Goal: Check status: Check status

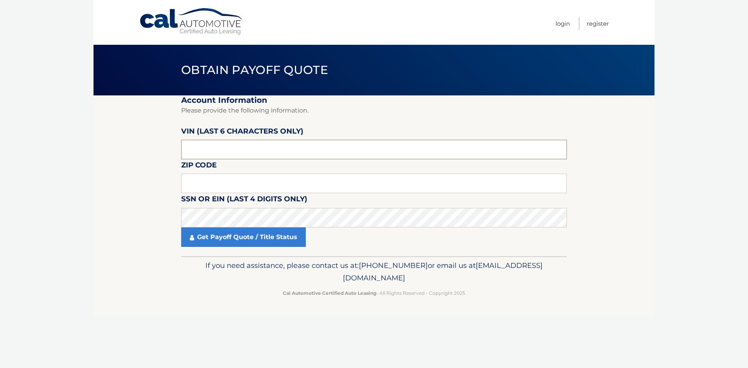
click at [235, 147] on input "text" at bounding box center [374, 149] width 386 height 19
click at [213, 153] on input "text" at bounding box center [374, 149] width 386 height 19
type input "201946"
type input "11428"
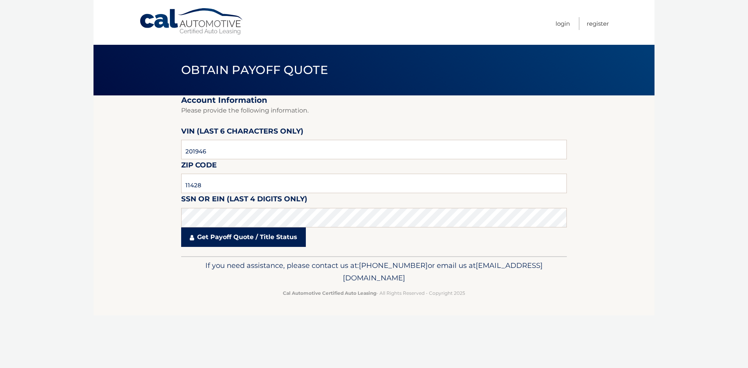
click at [211, 239] on link "Get Payoff Quote / Title Status" at bounding box center [243, 237] width 125 height 19
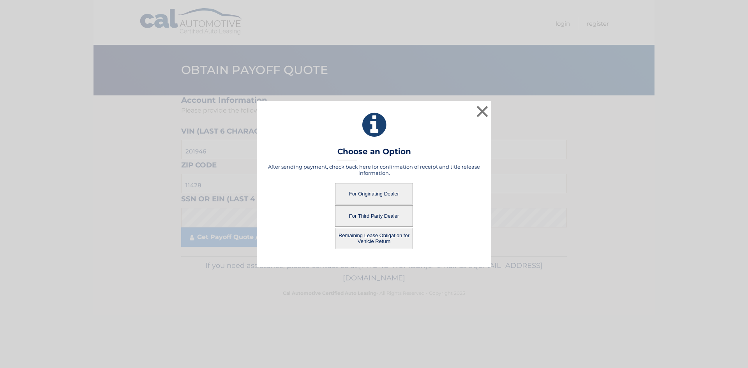
click at [378, 196] on button "For Originating Dealer" at bounding box center [374, 193] width 78 height 21
click at [372, 192] on button "For Originating Dealer" at bounding box center [374, 193] width 78 height 21
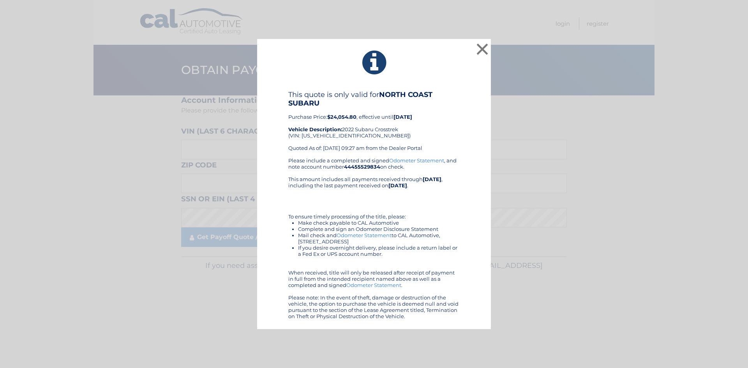
click at [328, 136] on div "This quote is only valid for NORTH COAST SUBARU Purchase Price: $24,054.80 , ef…" at bounding box center [374, 123] width 172 height 67
copy div "[US_VEHICLE_IDENTIFICATION_NUMBER]"
click at [480, 51] on button "×" at bounding box center [483, 49] width 16 height 16
